Goal: Task Accomplishment & Management: Use online tool/utility

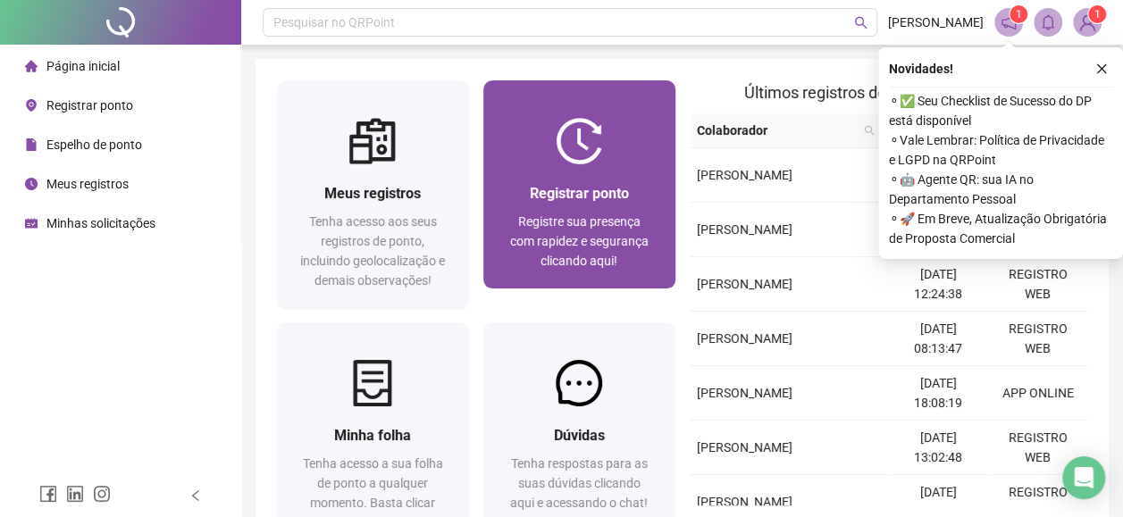
click at [574, 191] on span "Registrar ponto" at bounding box center [579, 193] width 99 height 17
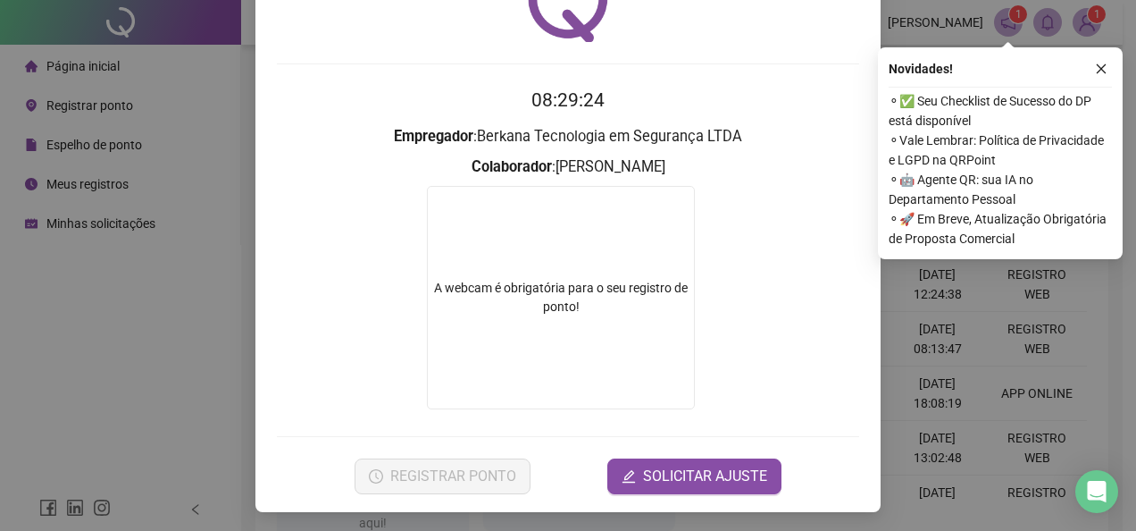
scroll to position [106, 0]
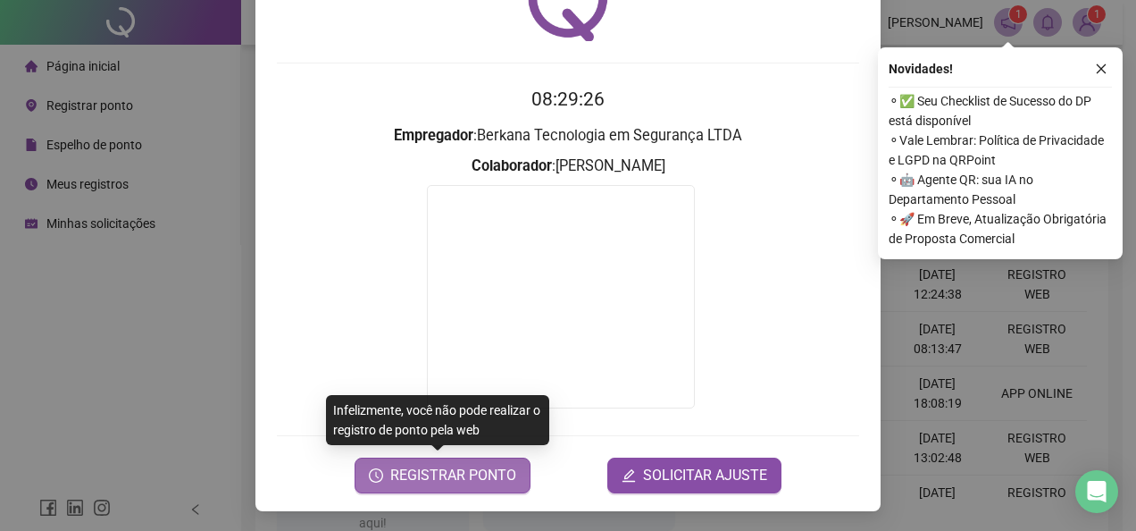
click at [488, 477] on span "REGISTRAR PONTO" at bounding box center [453, 474] width 126 height 21
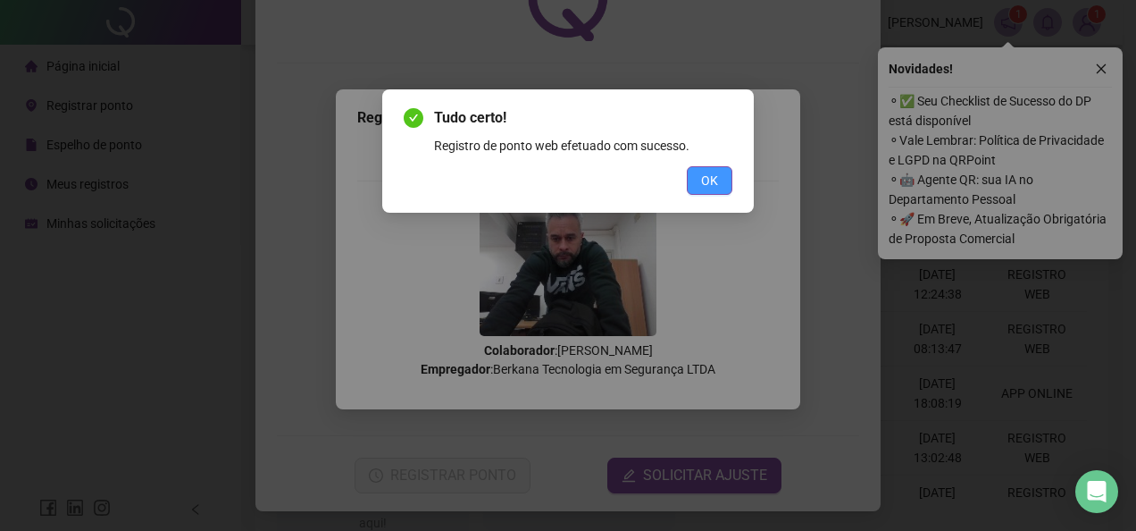
click at [718, 177] on button "OK" at bounding box center [710, 180] width 46 height 29
